Goal: Task Accomplishment & Management: Manage account settings

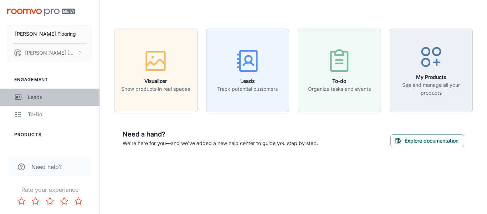
click at [40, 97] on div "Leads" at bounding box center [60, 97] width 65 height 8
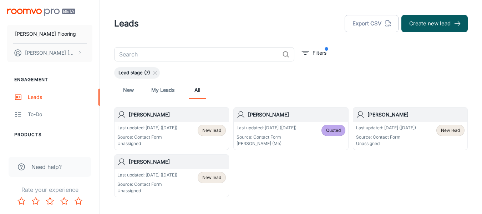
click at [212, 132] on span "New lead" at bounding box center [211, 130] width 19 height 6
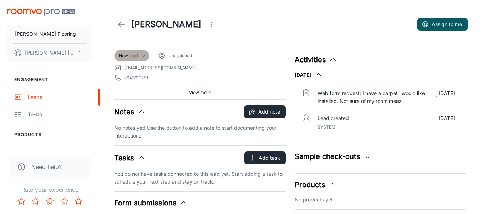
click at [132, 56] on span "New lead" at bounding box center [128, 55] width 19 height 6
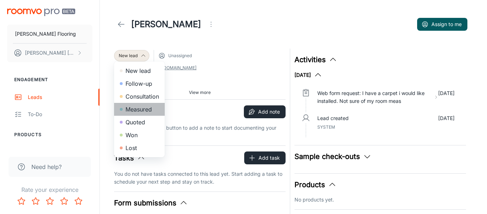
click at [136, 108] on li "Measured" at bounding box center [139, 109] width 51 height 13
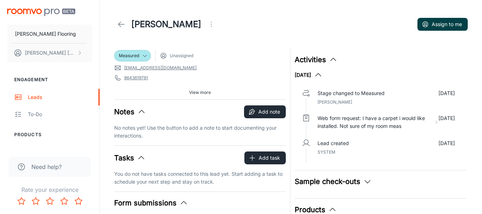
click at [459, 28] on button "Assign to me" at bounding box center [442, 24] width 50 height 13
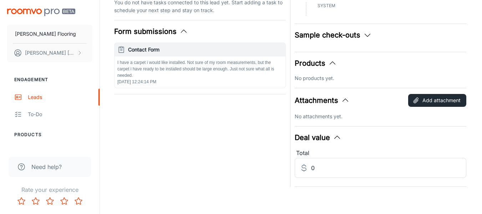
scroll to position [173, 0]
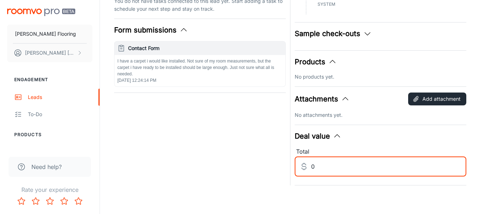
click at [346, 167] on input "0" at bounding box center [388, 166] width 155 height 20
type input "500"
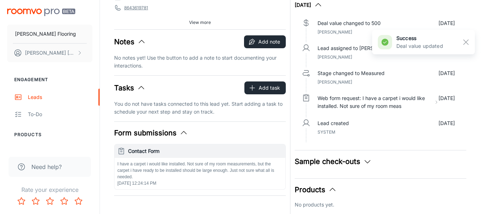
scroll to position [69, 0]
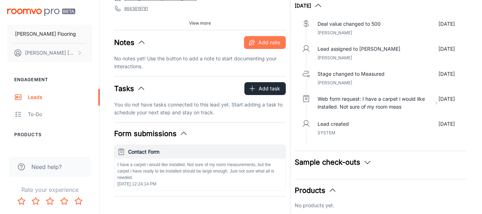
click at [267, 43] on button "Add note" at bounding box center [265, 42] width 42 height 13
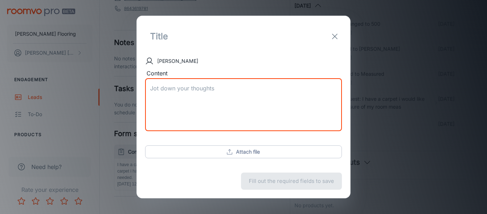
click at [189, 99] on textarea "Content" at bounding box center [243, 104] width 187 height 41
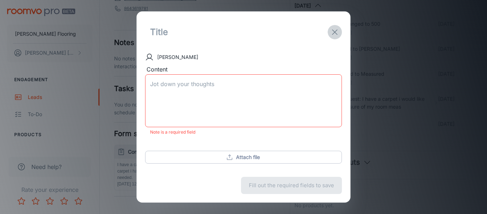
click at [333, 37] on button "exit" at bounding box center [335, 32] width 14 height 14
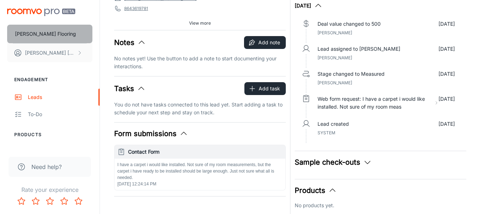
click at [41, 35] on p "[PERSON_NAME] Flooring" at bounding box center [45, 34] width 61 height 8
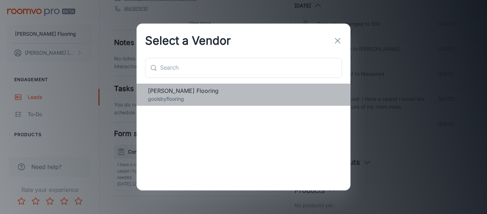
click at [208, 95] on p "goolsbyflooring" at bounding box center [243, 99] width 191 height 8
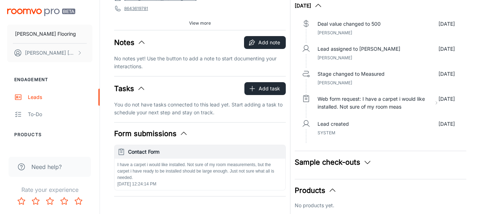
scroll to position [0, 0]
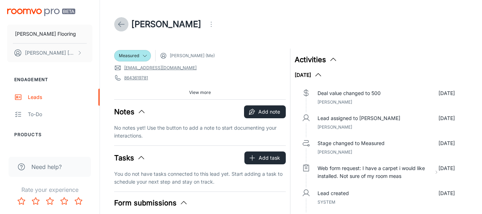
click at [120, 23] on icon at bounding box center [121, 24] width 9 height 9
